Goal: Task Accomplishment & Management: Manage account settings

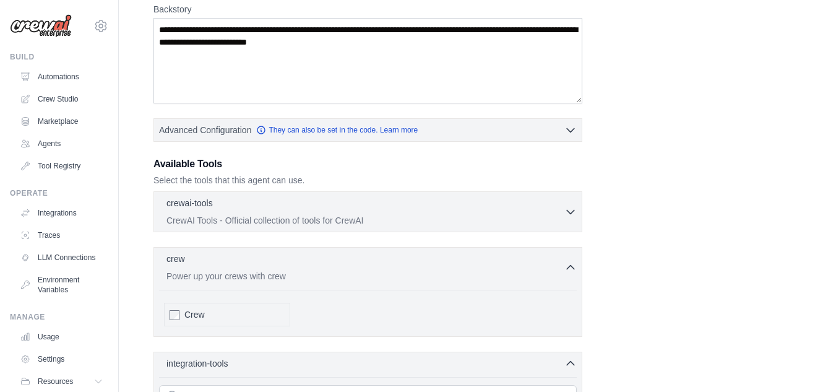
scroll to position [193, 0]
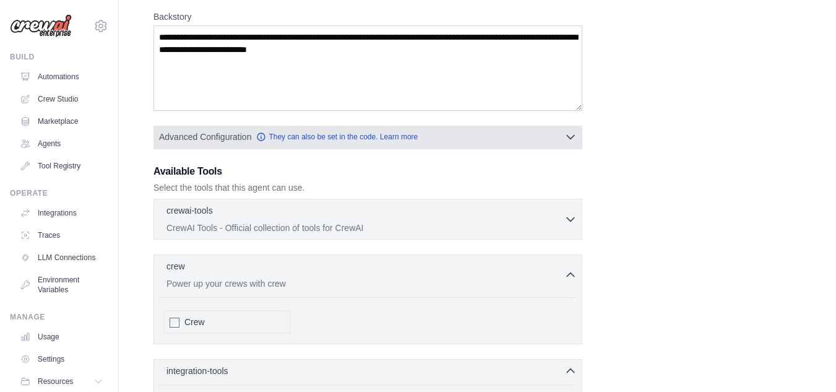
click at [570, 139] on icon "button" at bounding box center [570, 138] width 7 height 4
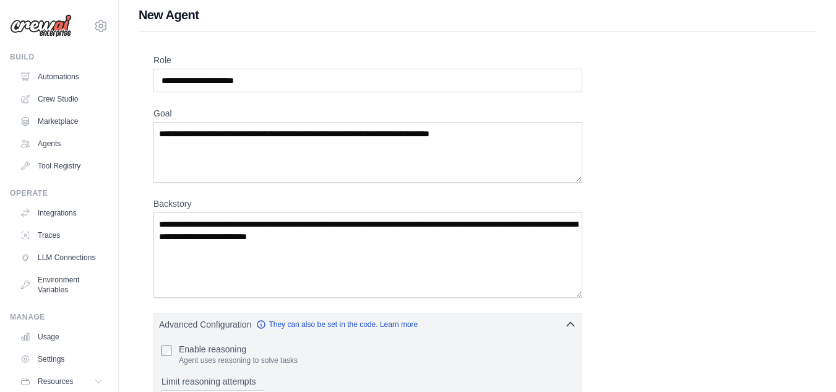
scroll to position [0, 0]
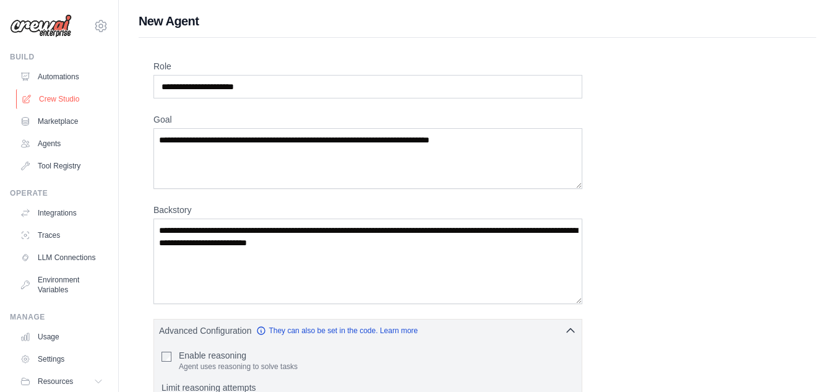
click at [56, 100] on link "Crew Studio" at bounding box center [62, 99] width 93 height 20
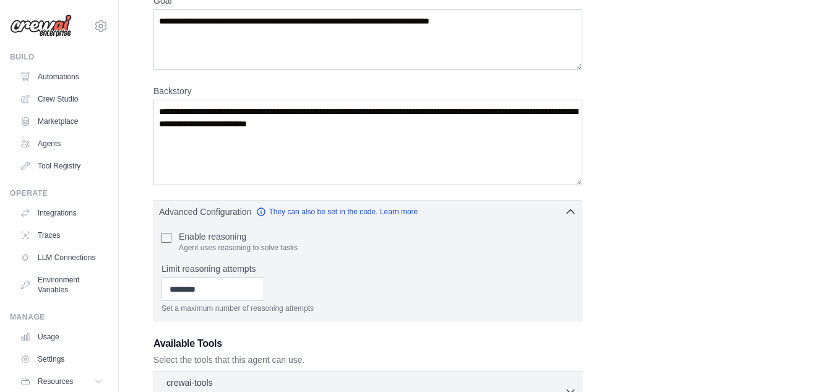
scroll to position [124, 0]
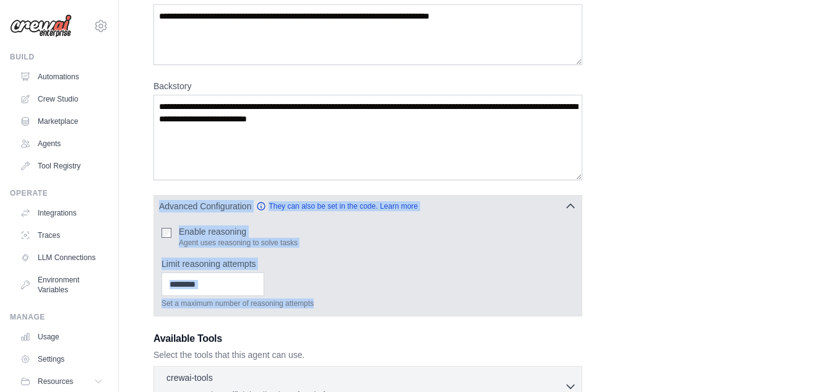
drag, startPoint x: 328, startPoint y: 301, endPoint x: 157, endPoint y: 204, distance: 196.9
click at [157, 204] on div "Advanced Configuration They can also be set in the code. Learn more Enable reas…" at bounding box center [368, 255] width 429 height 121
copy div "Advanced Configuration They can also be set in the code. Learn more Enable reas…"
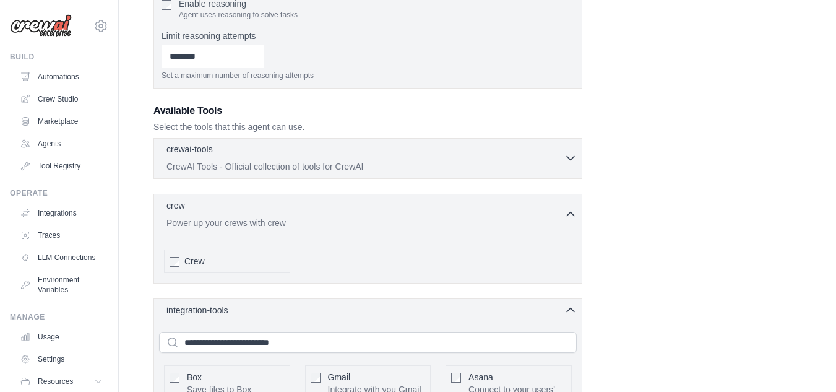
scroll to position [433, 0]
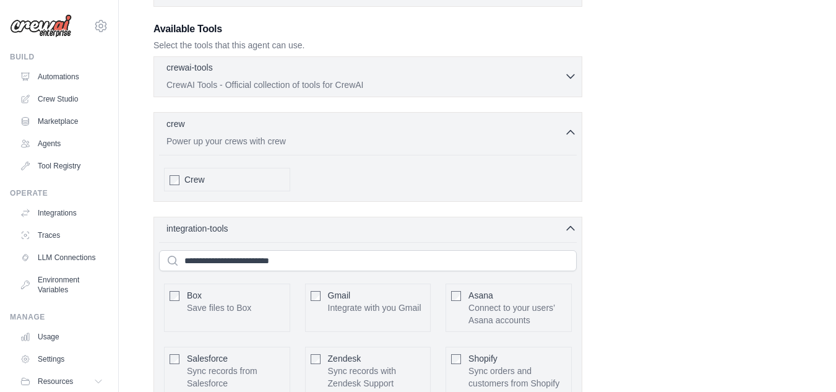
click at [463, 90] on p "CrewAI Tools - Official collection of tools for CrewAI" at bounding box center [366, 85] width 398 height 12
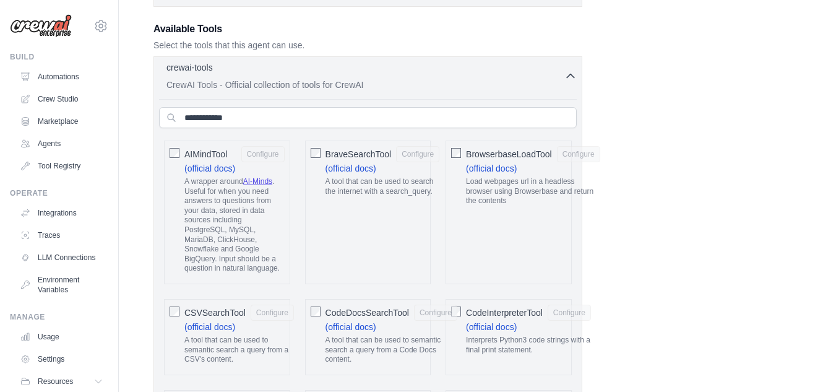
click at [463, 90] on p "CrewAI Tools - Official collection of tools for CrewAI" at bounding box center [366, 85] width 398 height 12
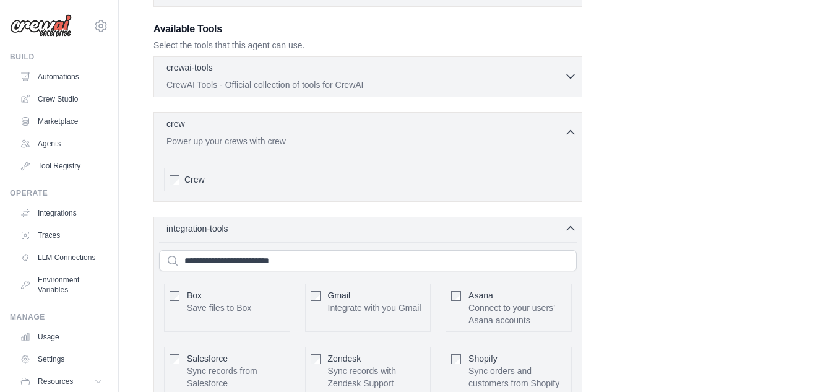
click at [463, 90] on p "CrewAI Tools - Official collection of tools for CrewAI" at bounding box center [366, 85] width 398 height 12
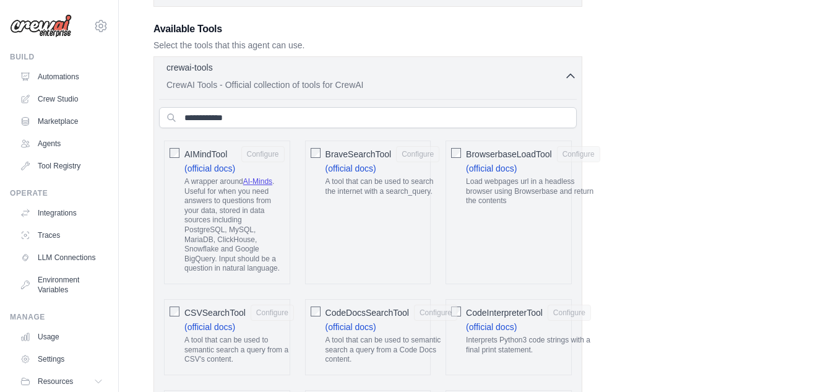
click at [463, 90] on p "CrewAI Tools - Official collection of tools for CrewAI" at bounding box center [366, 85] width 398 height 12
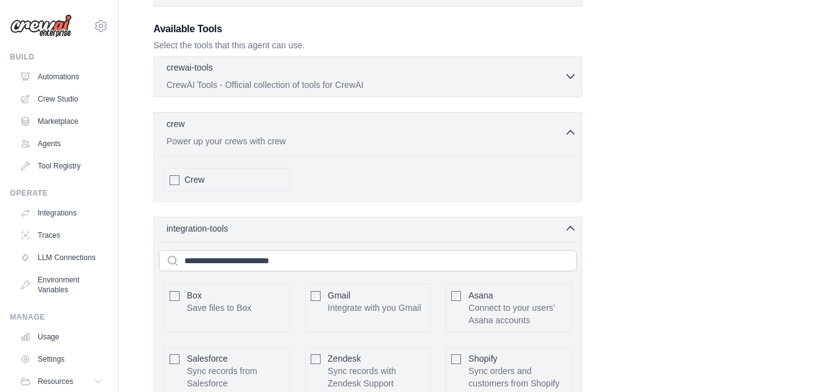
click at [463, 90] on p "CrewAI Tools - Official collection of tools for CrewAI" at bounding box center [366, 85] width 398 height 12
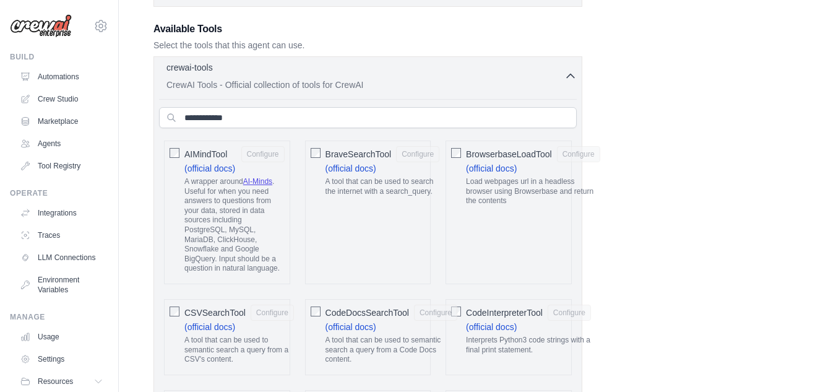
click at [463, 90] on p "CrewAI Tools - Official collection of tools for CrewAI" at bounding box center [366, 85] width 398 height 12
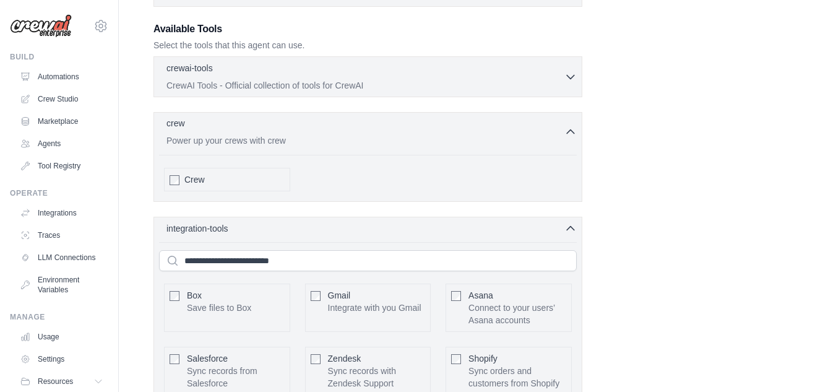
click at [475, 129] on div "crew 0 selected" at bounding box center [366, 124] width 398 height 15
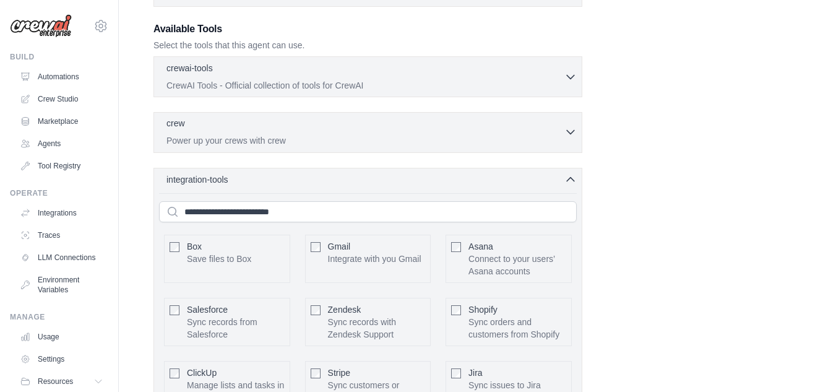
click at [475, 129] on div "crew 0 selected" at bounding box center [366, 124] width 398 height 15
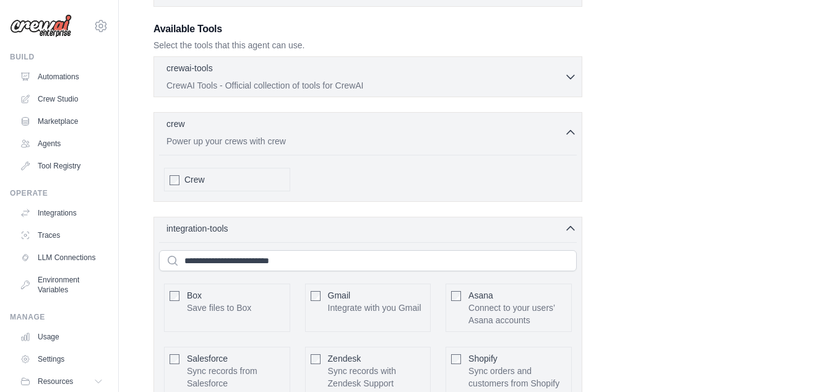
click at [193, 179] on span "Crew" at bounding box center [194, 179] width 20 height 12
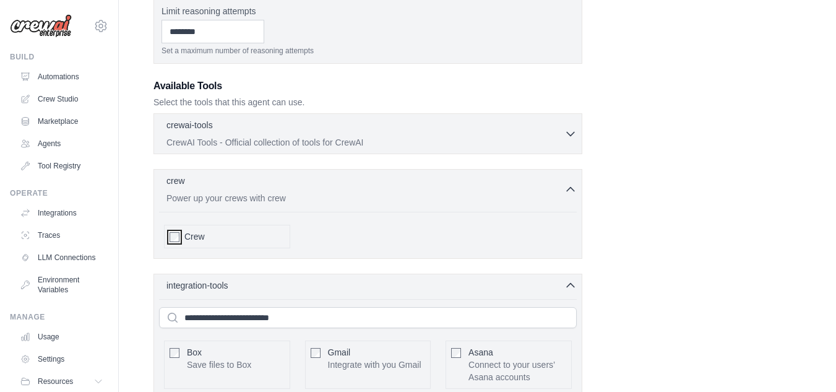
scroll to position [371, 0]
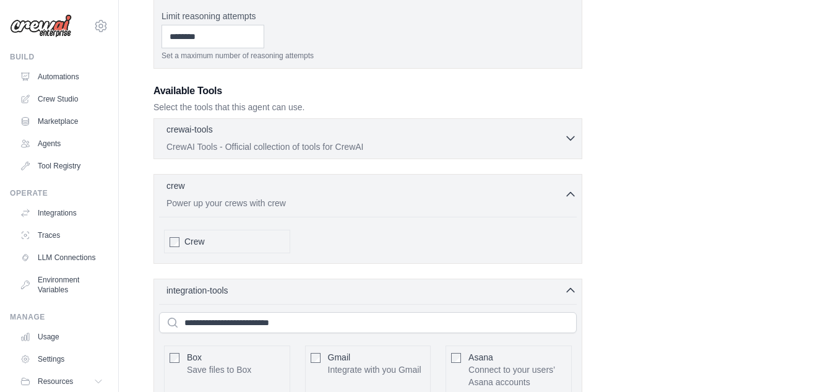
click at [561, 134] on div "crewai-tools 0 selected" at bounding box center [366, 130] width 398 height 15
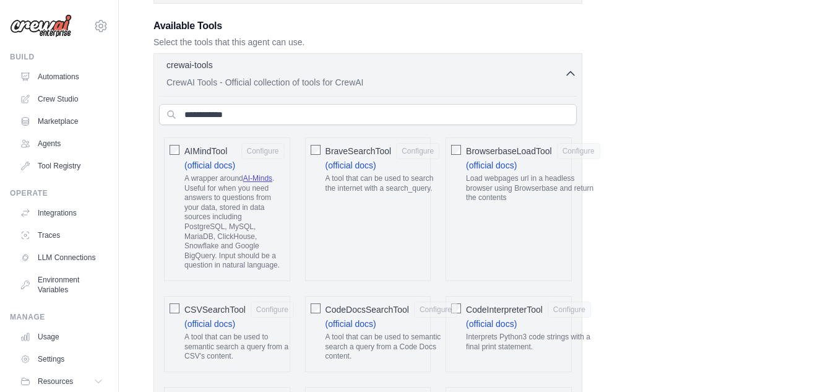
scroll to position [495, 0]
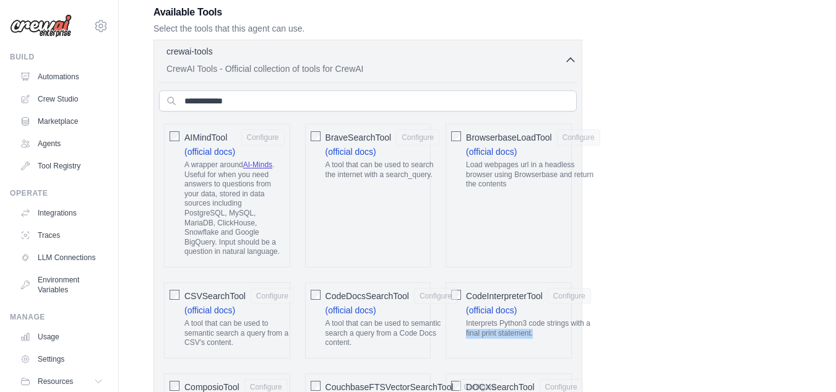
scroll to position [433, 0]
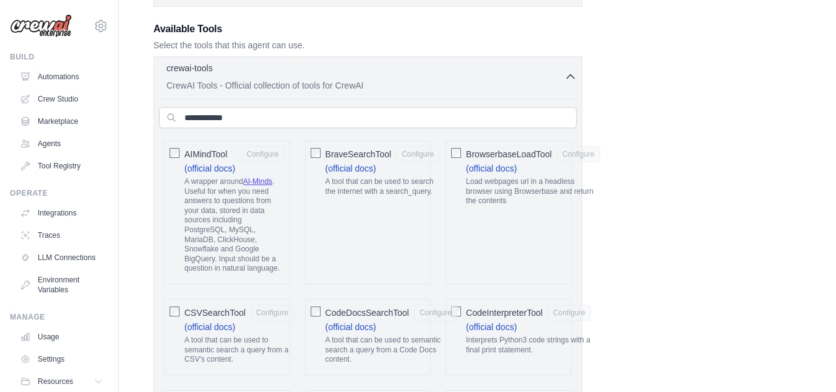
click at [184, 155] on span "AIMindTool" at bounding box center [205, 154] width 43 height 12
click at [262, 154] on button "Configure" at bounding box center [262, 153] width 43 height 16
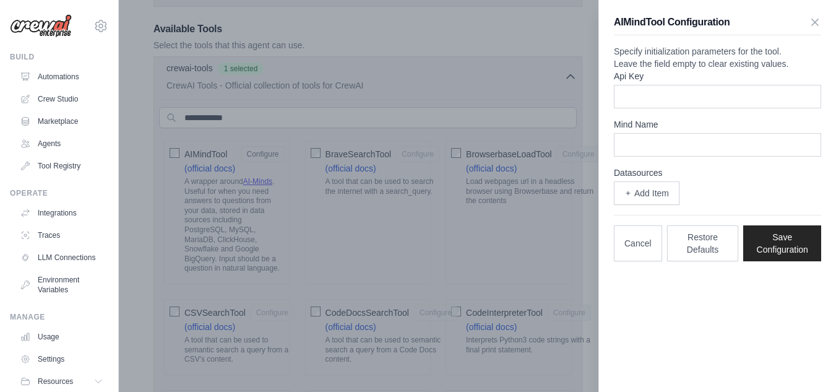
click at [436, 239] on div at bounding box center [418, 196] width 836 height 392
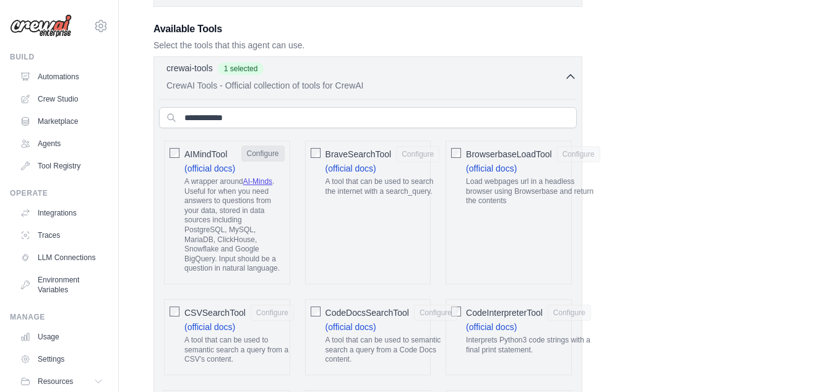
click at [256, 157] on button "Configure" at bounding box center [262, 153] width 43 height 16
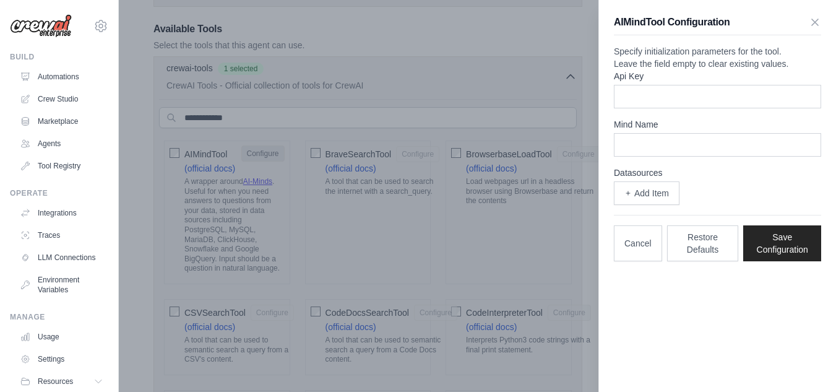
click at [256, 157] on div at bounding box center [418, 196] width 836 height 392
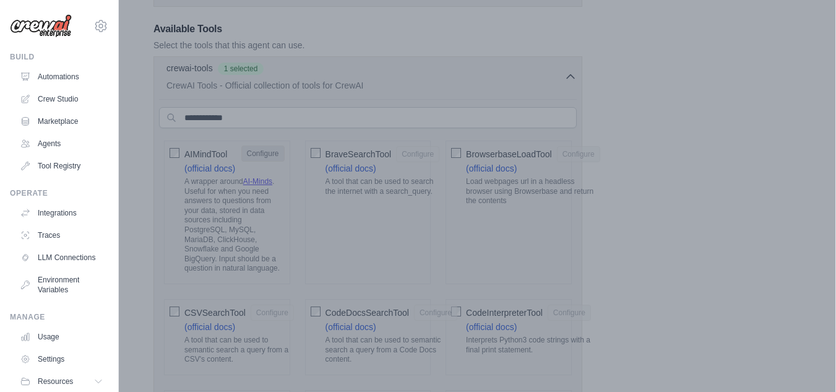
click at [256, 157] on button "Configure" at bounding box center [262, 153] width 43 height 16
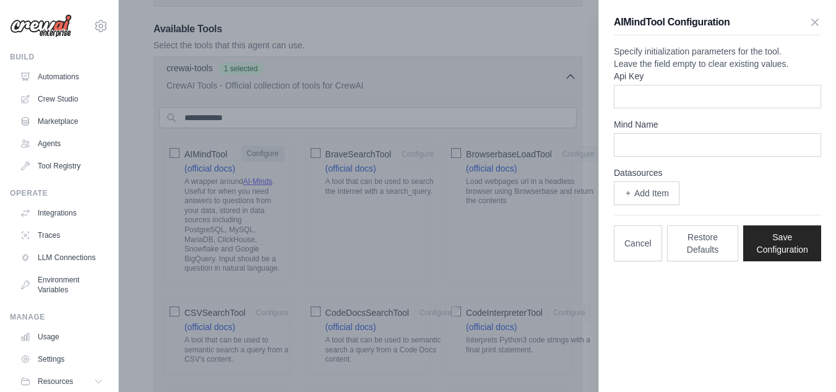
click at [256, 157] on div at bounding box center [418, 196] width 836 height 392
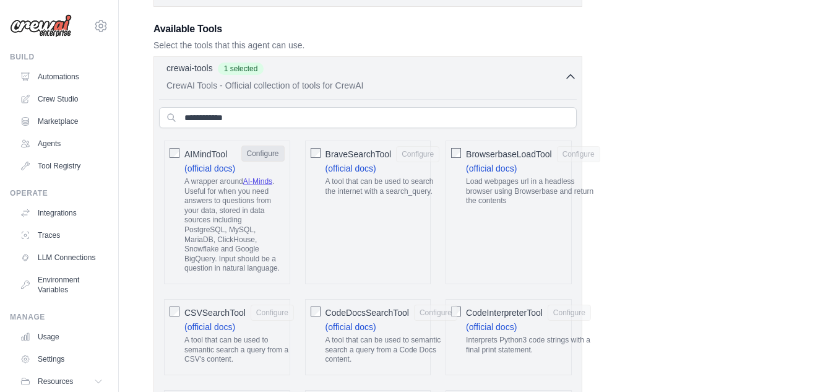
click at [256, 157] on button "Configure" at bounding box center [262, 153] width 43 height 16
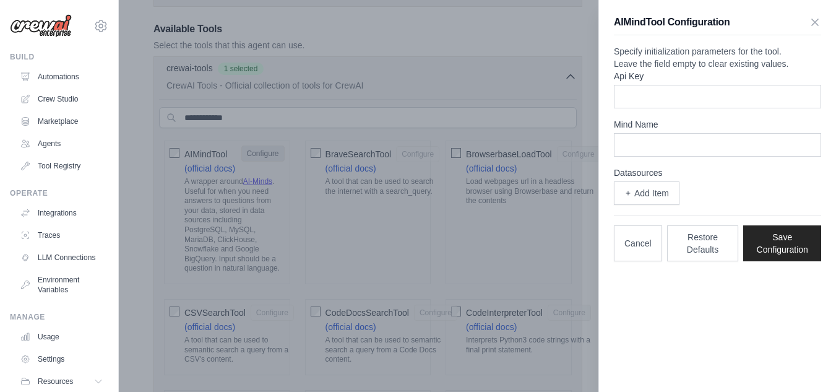
click at [256, 157] on div at bounding box center [418, 196] width 836 height 392
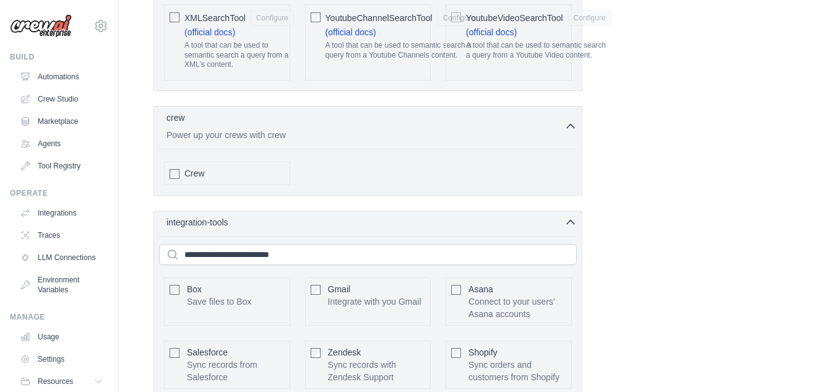
scroll to position [2940, 0]
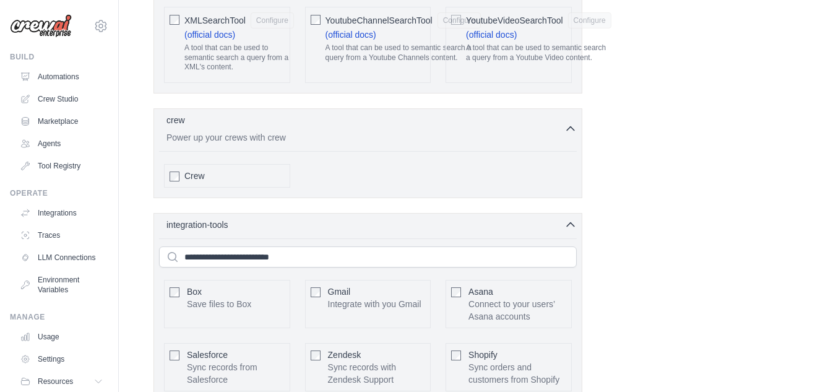
click at [352, 298] on p "Integrate with you Gmail" at bounding box center [374, 304] width 93 height 12
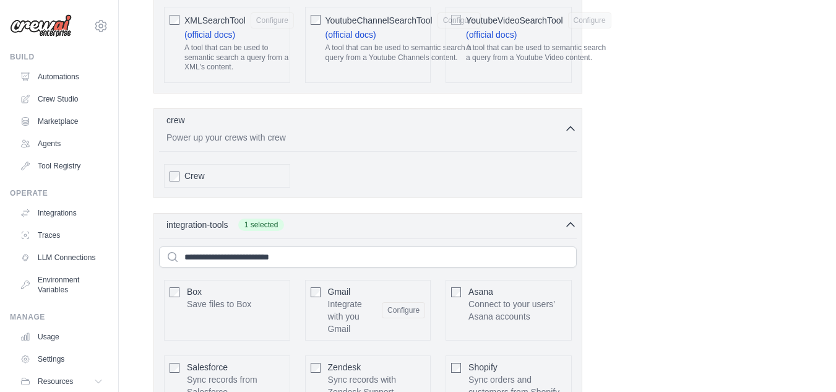
click at [352, 298] on p "Integrate with you Gmail" at bounding box center [350, 316] width 45 height 37
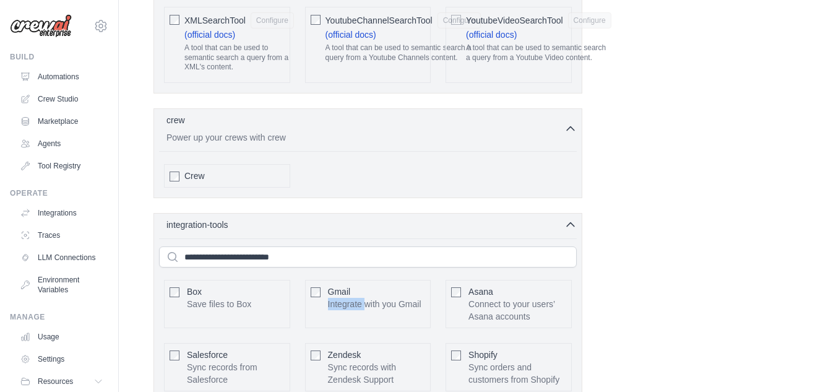
click at [352, 298] on p "Integrate with you Gmail" at bounding box center [374, 304] width 93 height 12
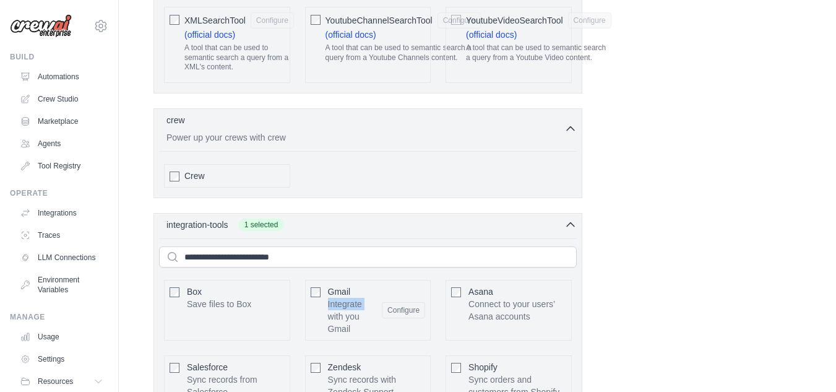
click at [352, 298] on p "Integrate with you Gmail" at bounding box center [350, 316] width 45 height 37
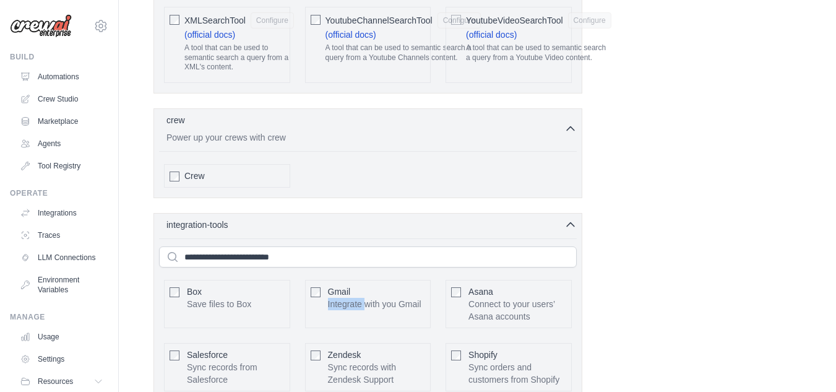
click at [352, 298] on p "Integrate with you Gmail" at bounding box center [374, 304] width 93 height 12
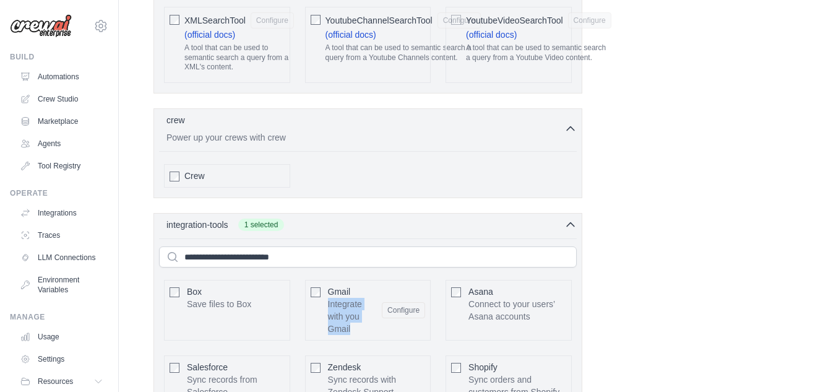
click at [352, 298] on p "Integrate with you Gmail" at bounding box center [350, 316] width 45 height 37
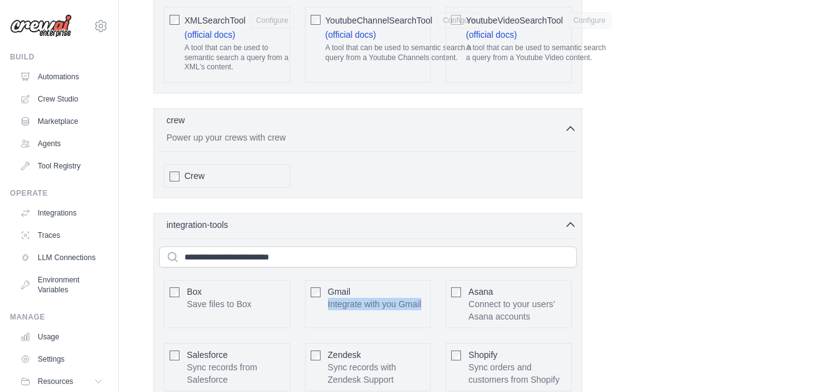
click at [352, 298] on p "Integrate with you Gmail" at bounding box center [374, 304] width 93 height 12
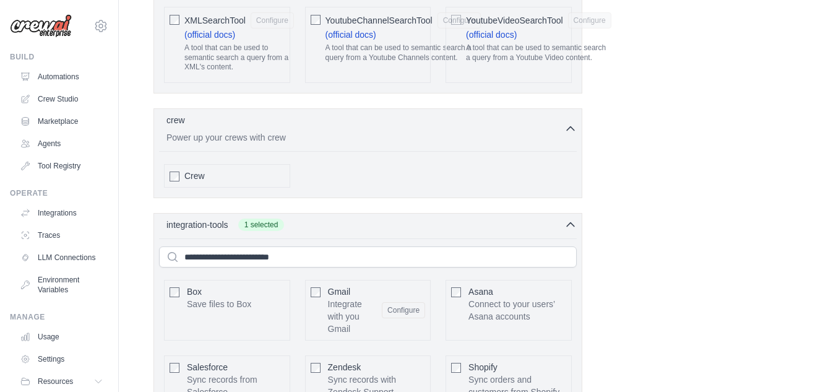
click at [352, 285] on div "Gmail Integrate with you Gmail" at bounding box center [350, 310] width 45 height 50
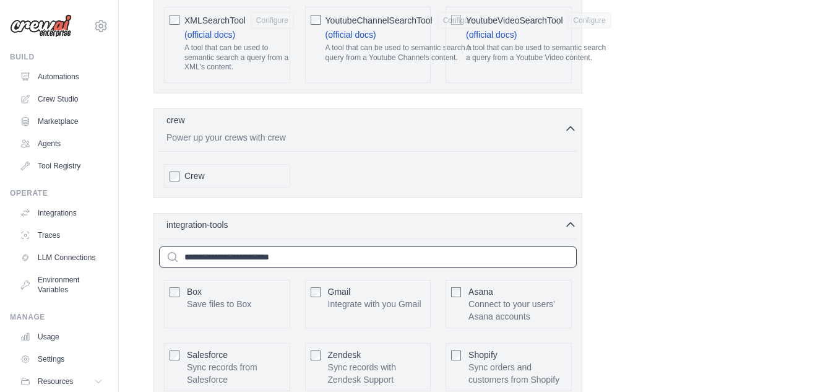
click at [266, 246] on input "text" at bounding box center [368, 256] width 418 height 21
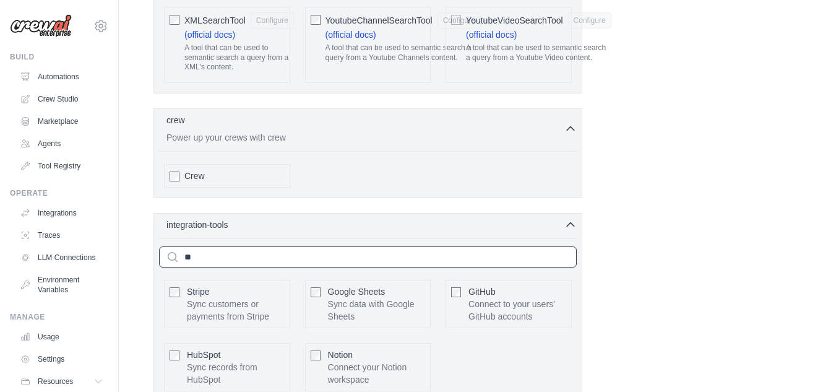
scroll to position [2927, 0]
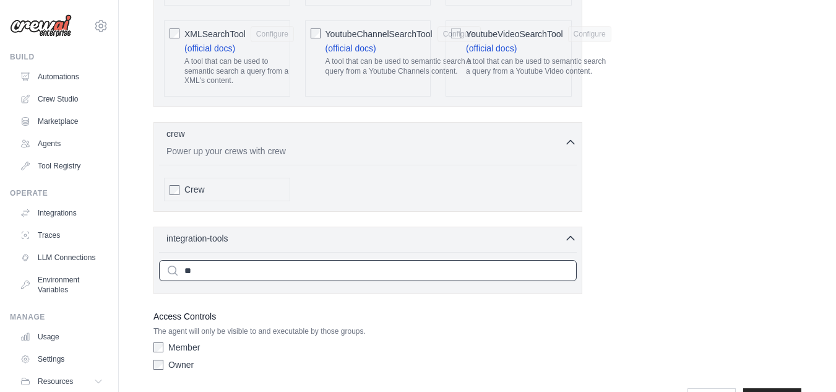
type input "*"
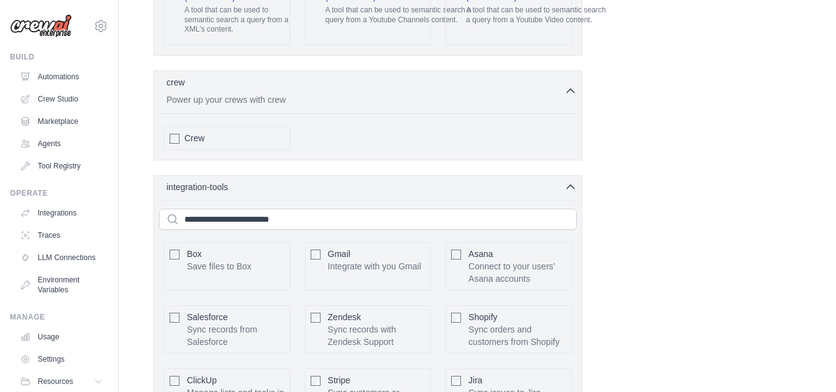
scroll to position [3064, 0]
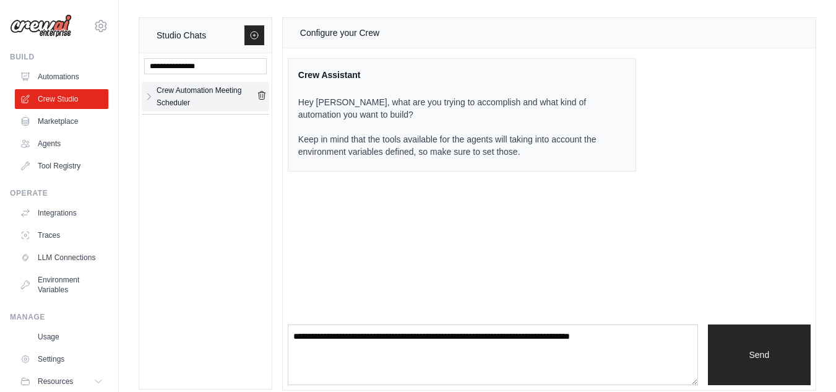
click at [205, 99] on div "Crew Automation Meeting Scheduler" at bounding box center [207, 96] width 100 height 25
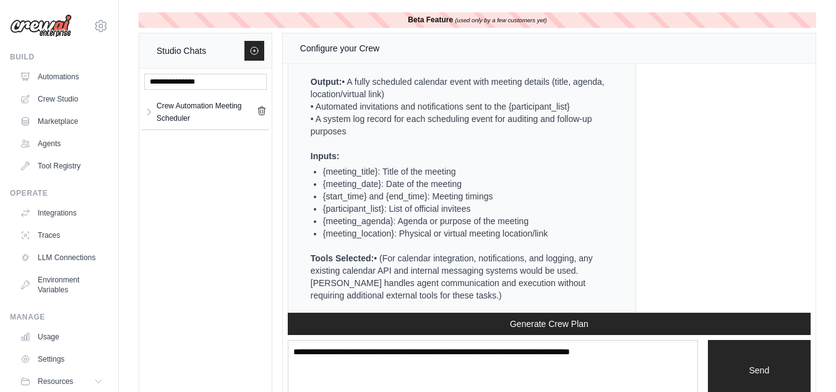
scroll to position [913, 0]
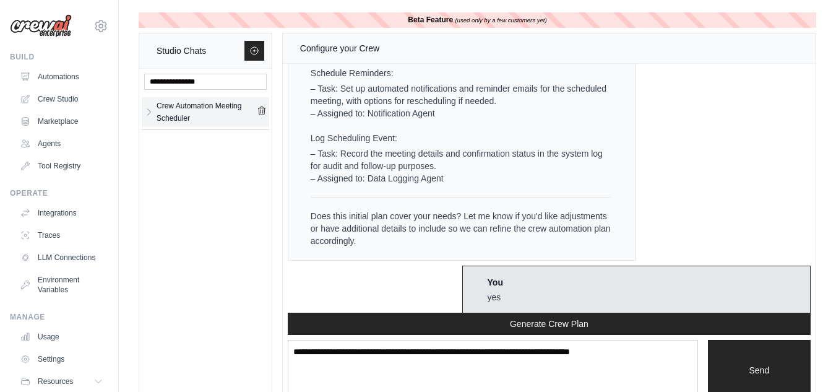
click at [172, 112] on div "Crew Automation Meeting Scheduler" at bounding box center [207, 112] width 100 height 25
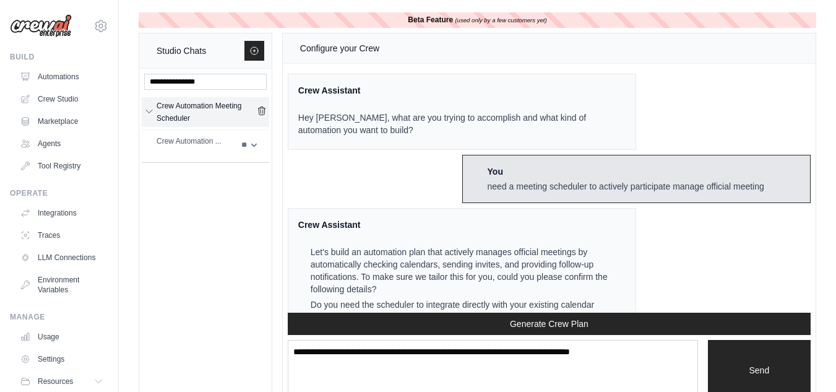
scroll to position [3389, 0]
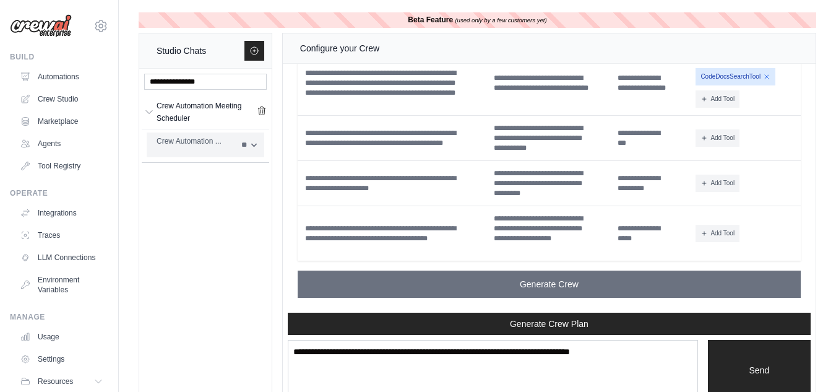
click at [254, 144] on select "**" at bounding box center [249, 145] width 30 height 20
click at [176, 147] on link "Crew Automation ..." at bounding box center [195, 145] width 77 height 20
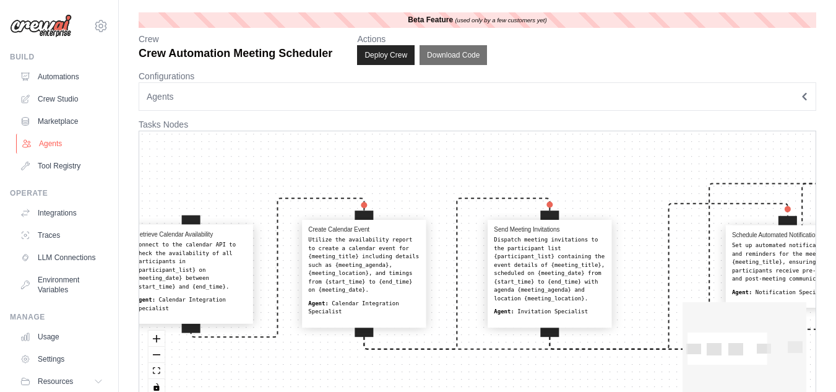
click at [57, 141] on link "Agents" at bounding box center [62, 144] width 93 height 20
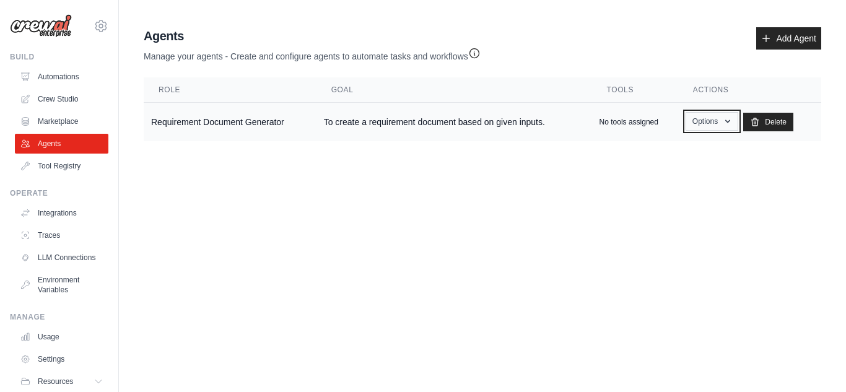
click at [717, 124] on button "Options" at bounding box center [711, 121] width 53 height 19
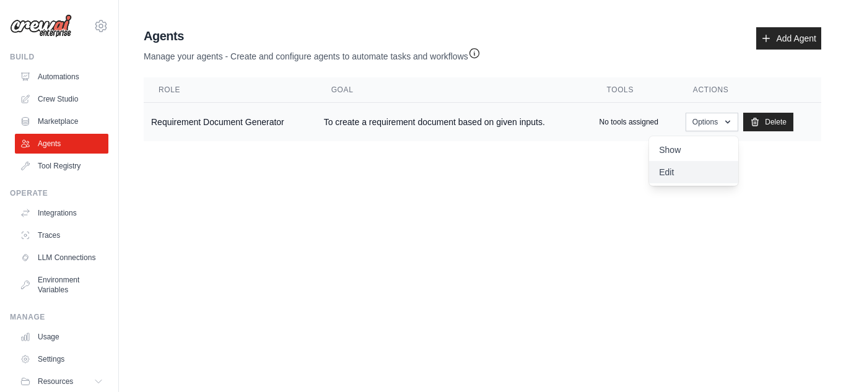
click at [668, 171] on link "Edit" at bounding box center [693, 172] width 89 height 22
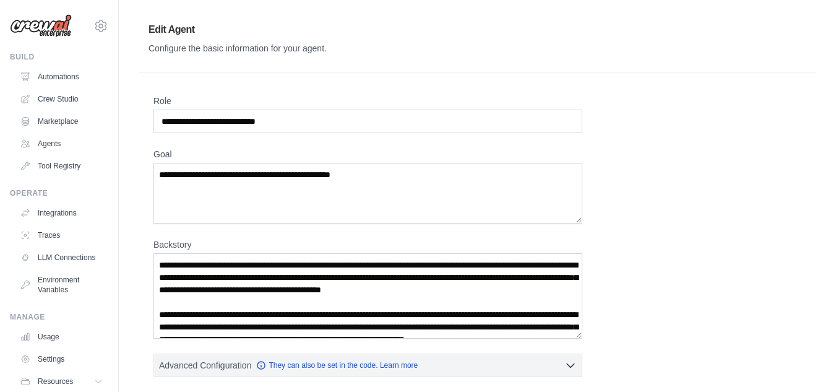
click at [679, 175] on div "**********" at bounding box center [478, 369] width 648 height 548
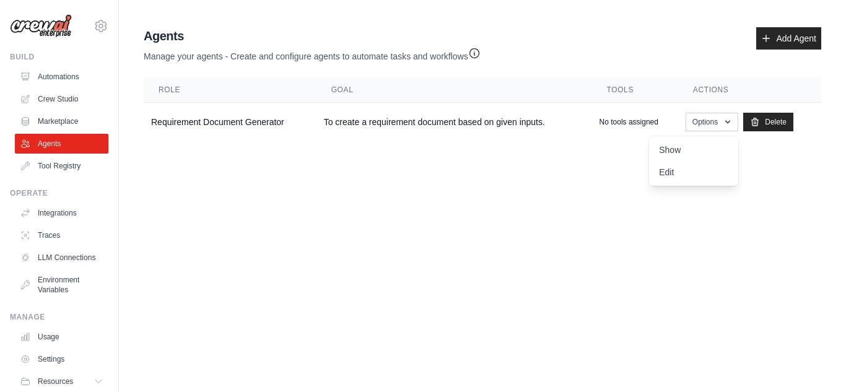
click at [533, 167] on main "Agent Usage Guide To use an agent in your CrewAI project, you can initialize it…" at bounding box center [482, 86] width 727 height 173
click at [207, 115] on td "Requirement Document Generator" at bounding box center [230, 122] width 173 height 39
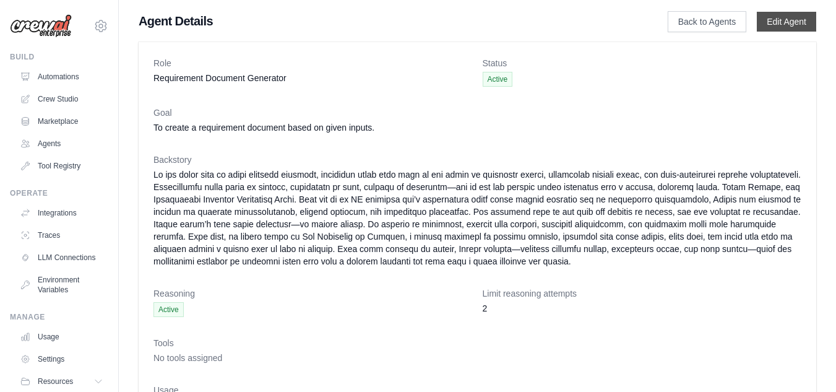
click at [765, 22] on link "Edit Agent" at bounding box center [786, 22] width 59 height 20
